Goal: Transaction & Acquisition: Subscribe to service/newsletter

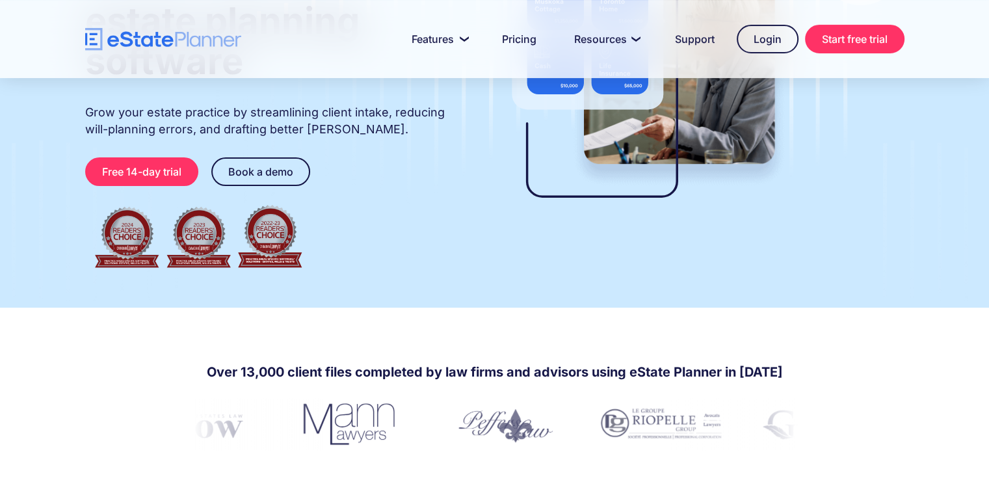
scroll to position [211, 0]
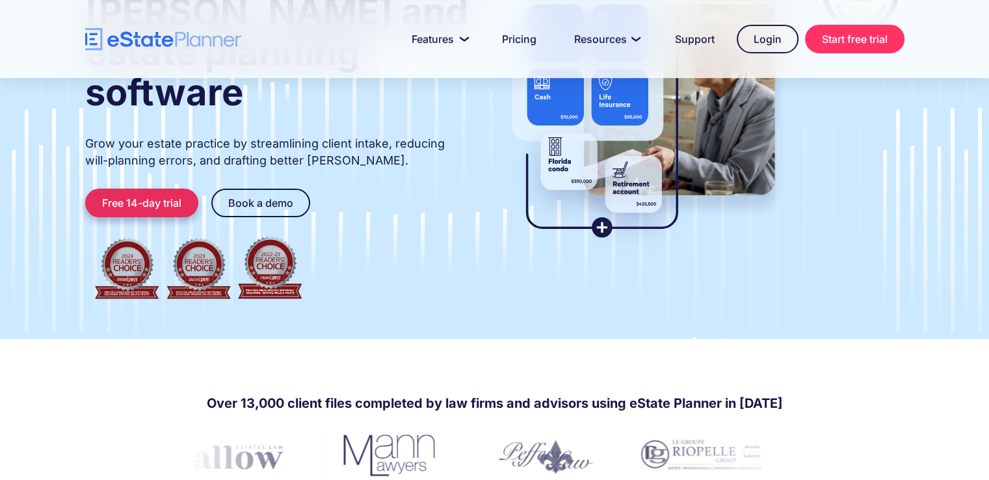
click at [148, 189] on link "Free 14-day trial" at bounding box center [141, 203] width 113 height 29
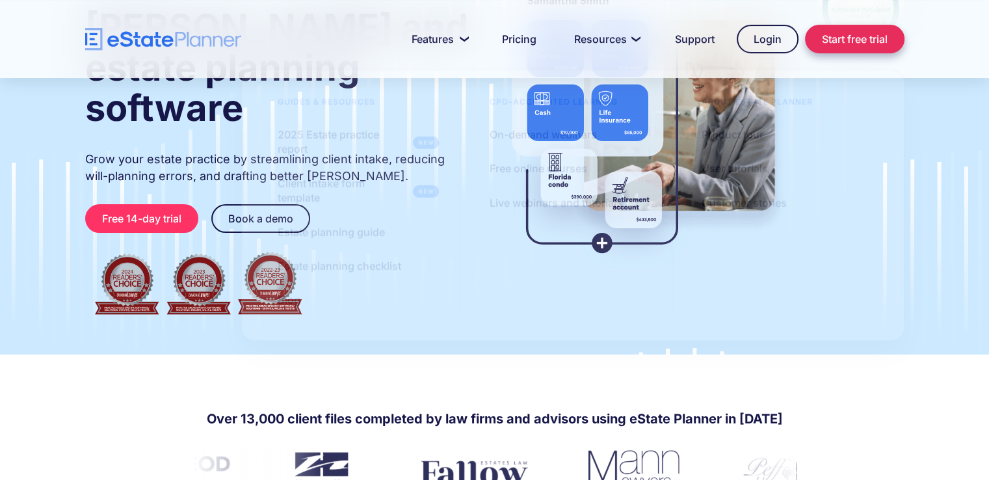
click at [842, 35] on link "Start free trial" at bounding box center [854, 39] width 99 height 29
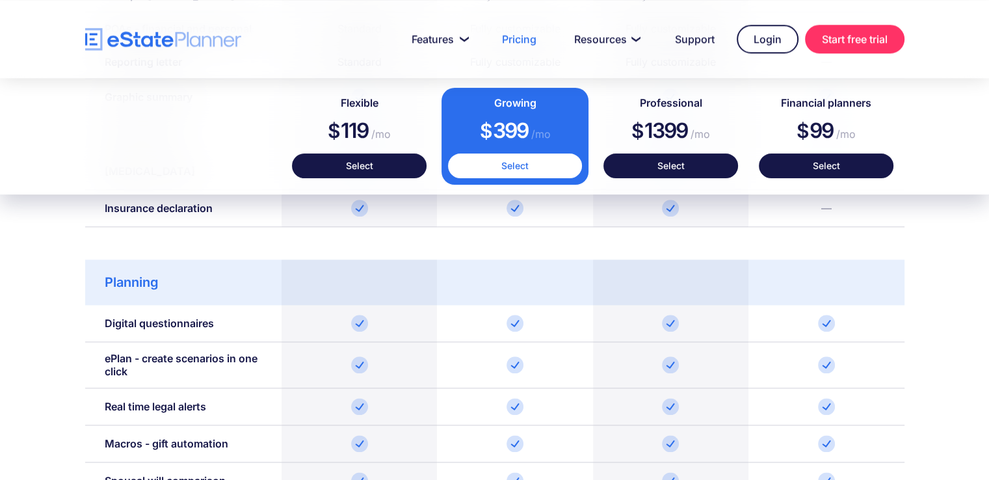
scroll to position [1316, 0]
